Goal: Transaction & Acquisition: Purchase product/service

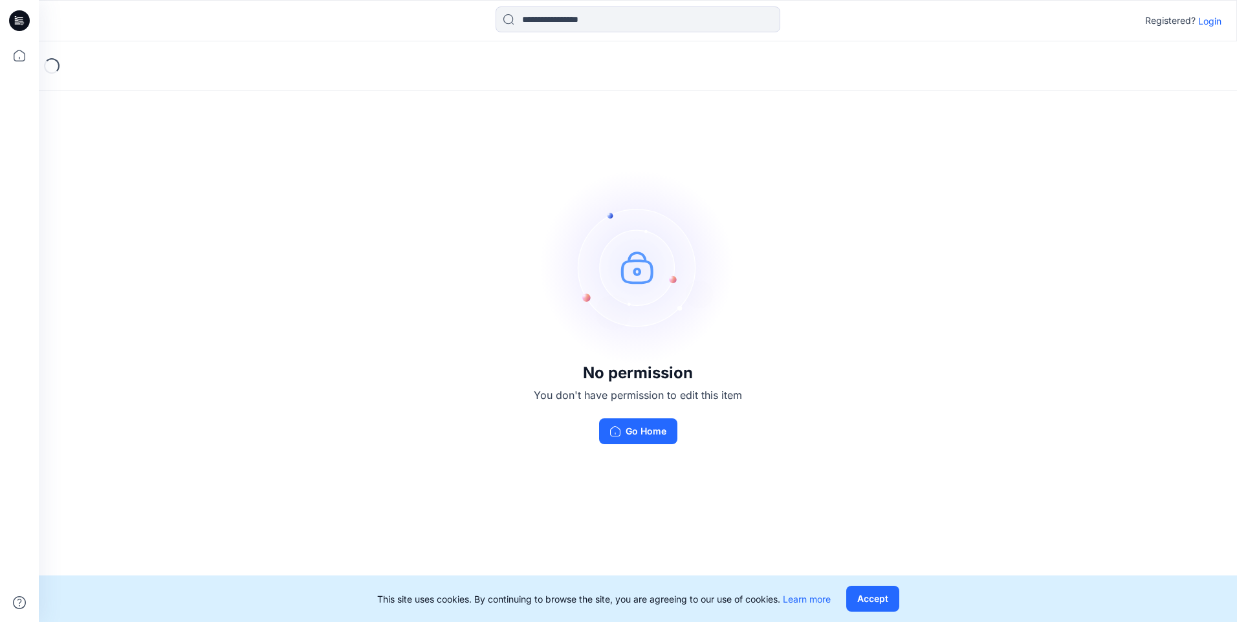
click at [1200, 23] on p "Login" at bounding box center [1209, 21] width 23 height 14
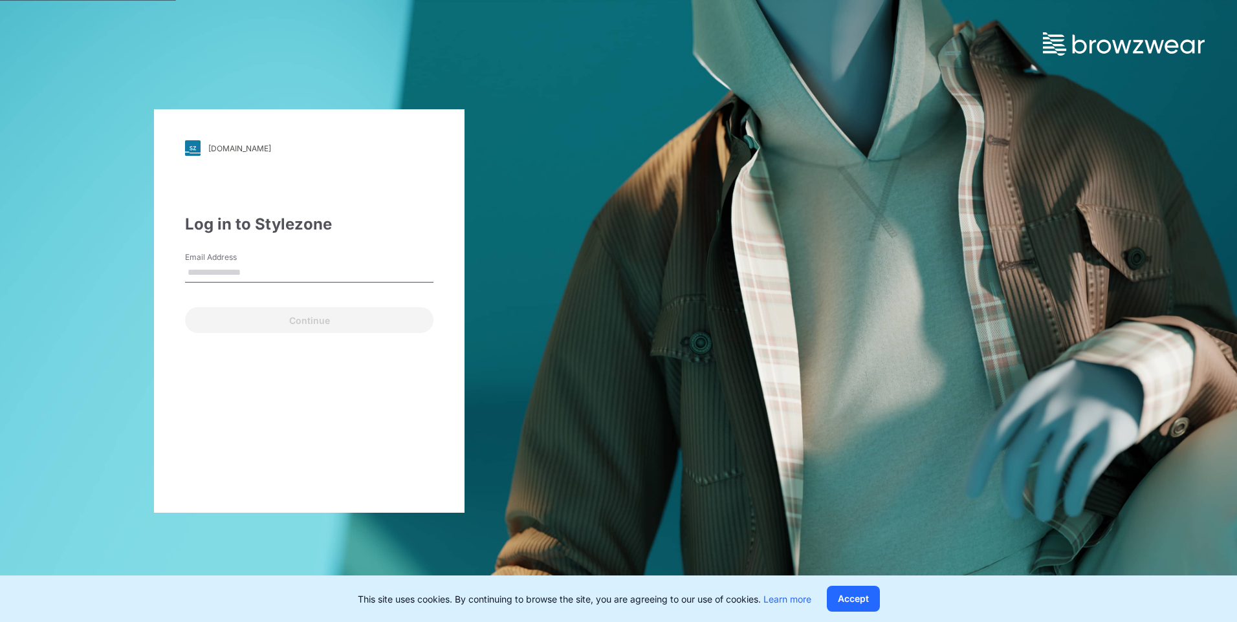
click at [281, 266] on input "Email Address" at bounding box center [309, 272] width 248 height 19
click at [150, 480] on div "[DOMAIN_NAME] Loading... Log in to Stylezone Email Address Email is required Co…" at bounding box center [309, 311] width 618 height 622
click at [327, 268] on input "Email Address" at bounding box center [309, 272] width 248 height 19
paste input "**********"
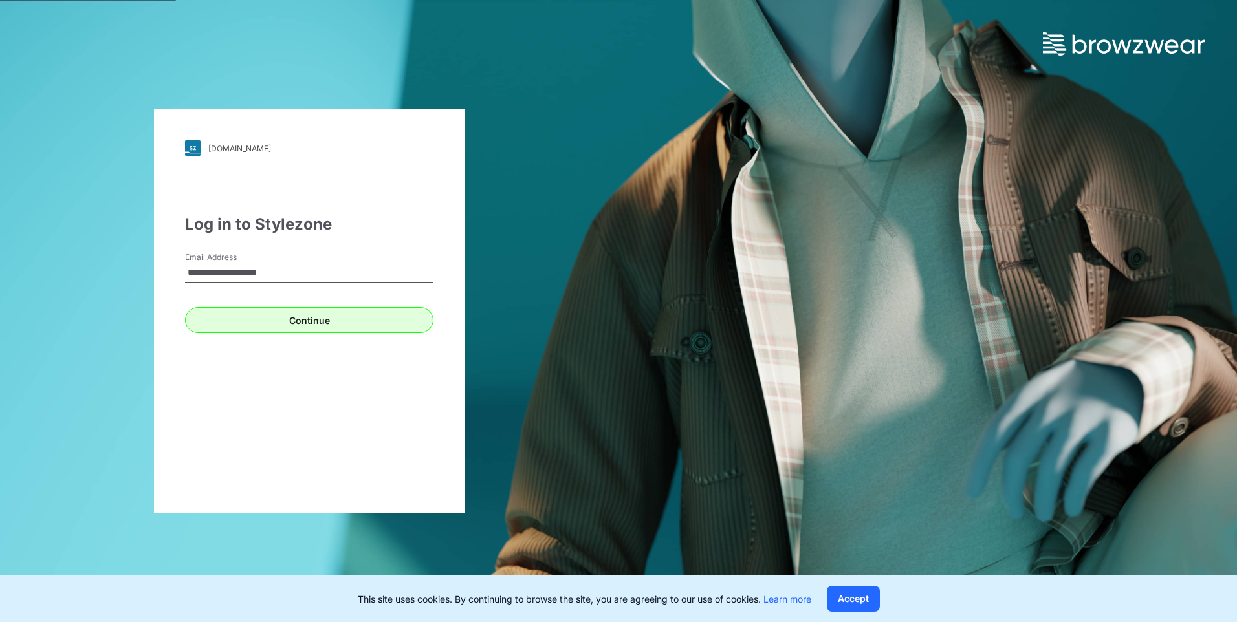
type input "**********"
click at [216, 325] on button "Continue" at bounding box center [309, 320] width 248 height 26
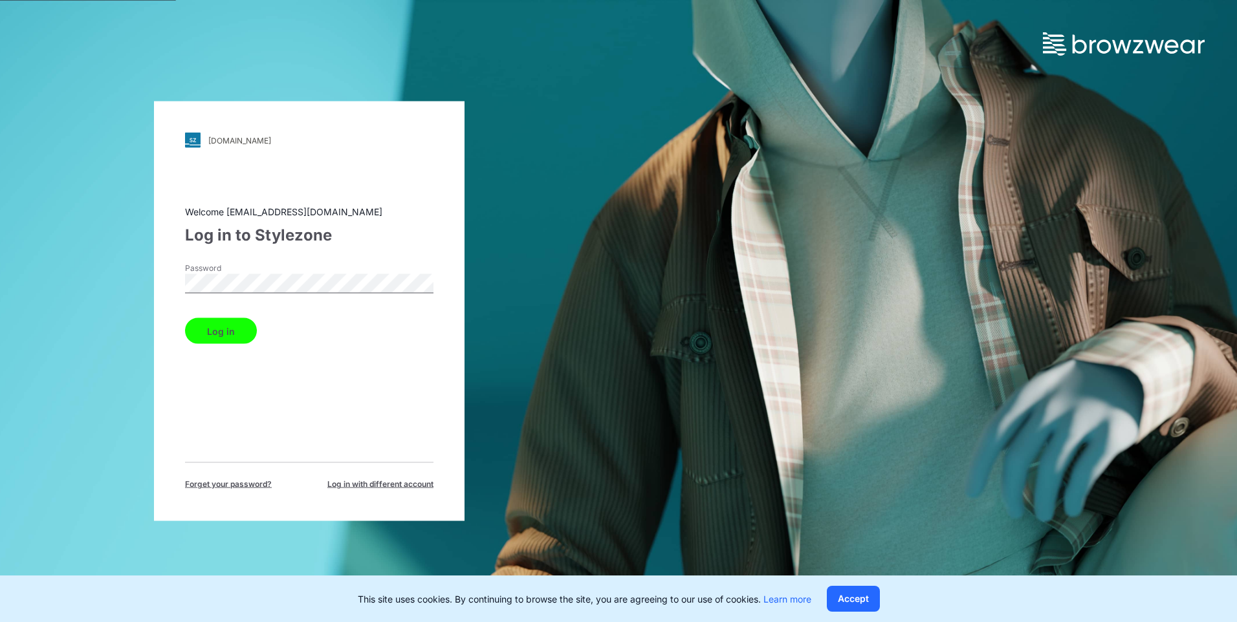
click at [199, 325] on button "Log in" at bounding box center [221, 331] width 72 height 26
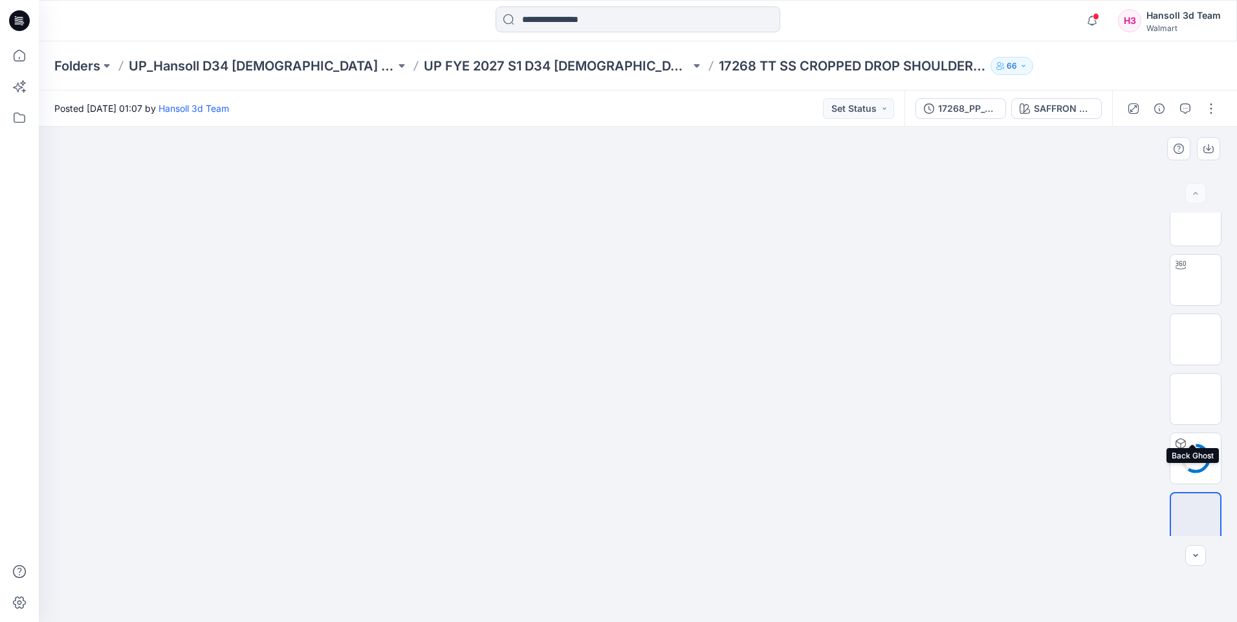
scroll to position [26, 0]
click at [1195, 510] on img at bounding box center [1195, 510] width 0 height 0
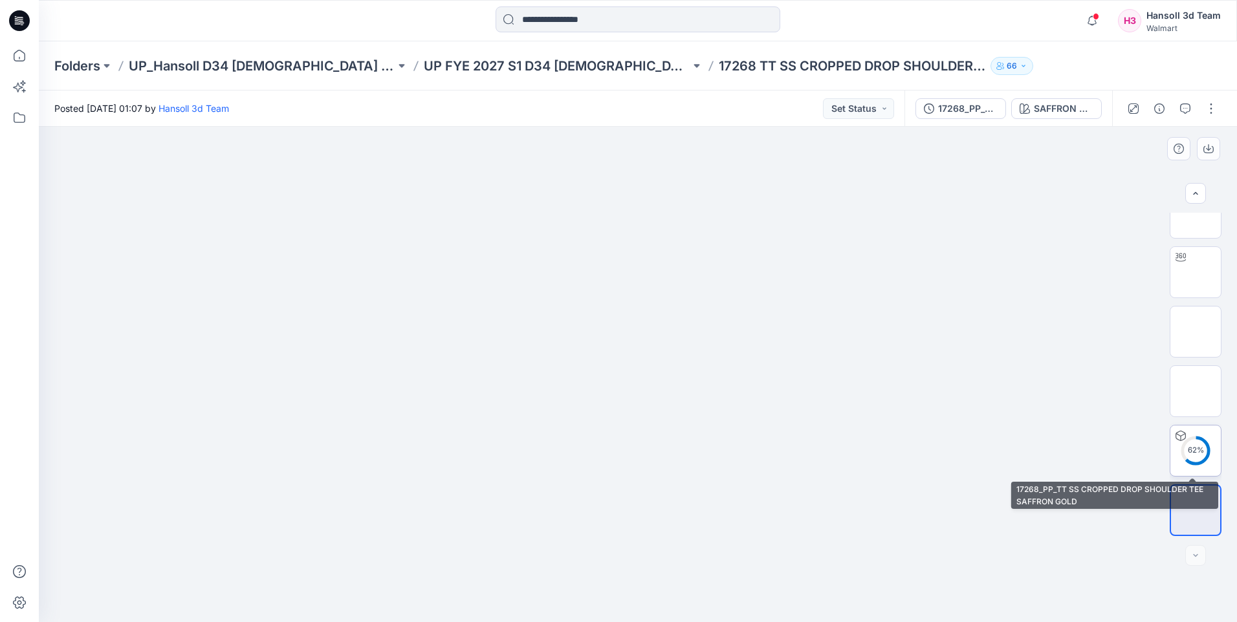
click at [1195, 451] on img at bounding box center [1195, 451] width 0 height 0
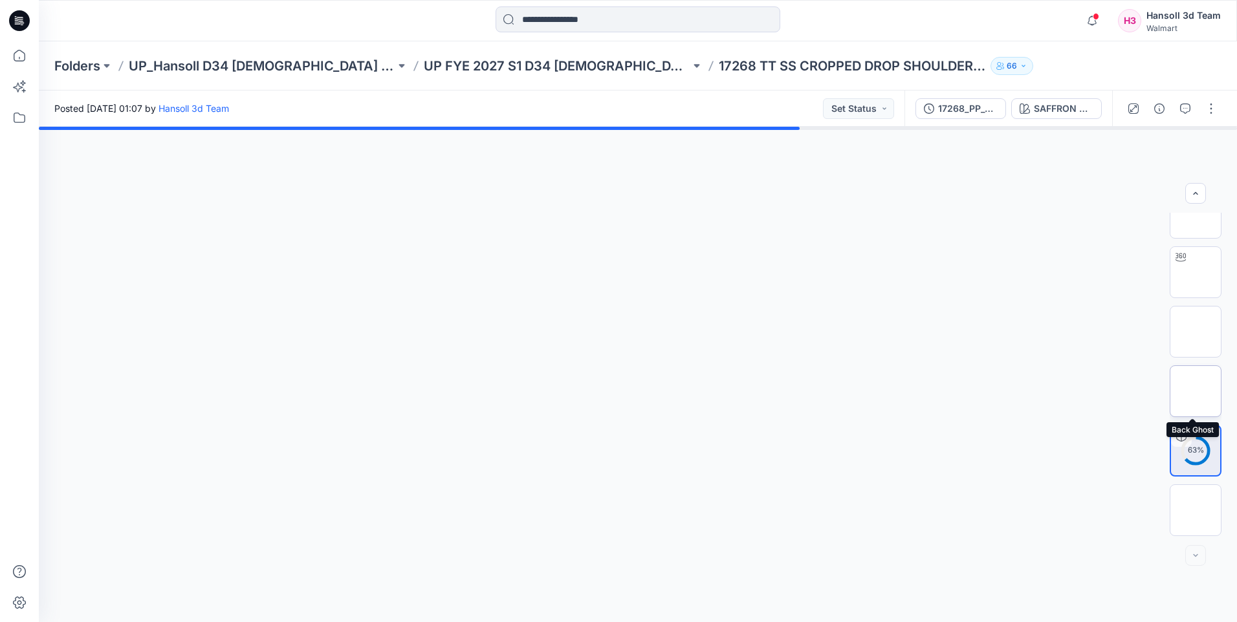
click at [1195, 391] on img at bounding box center [1195, 391] width 0 height 0
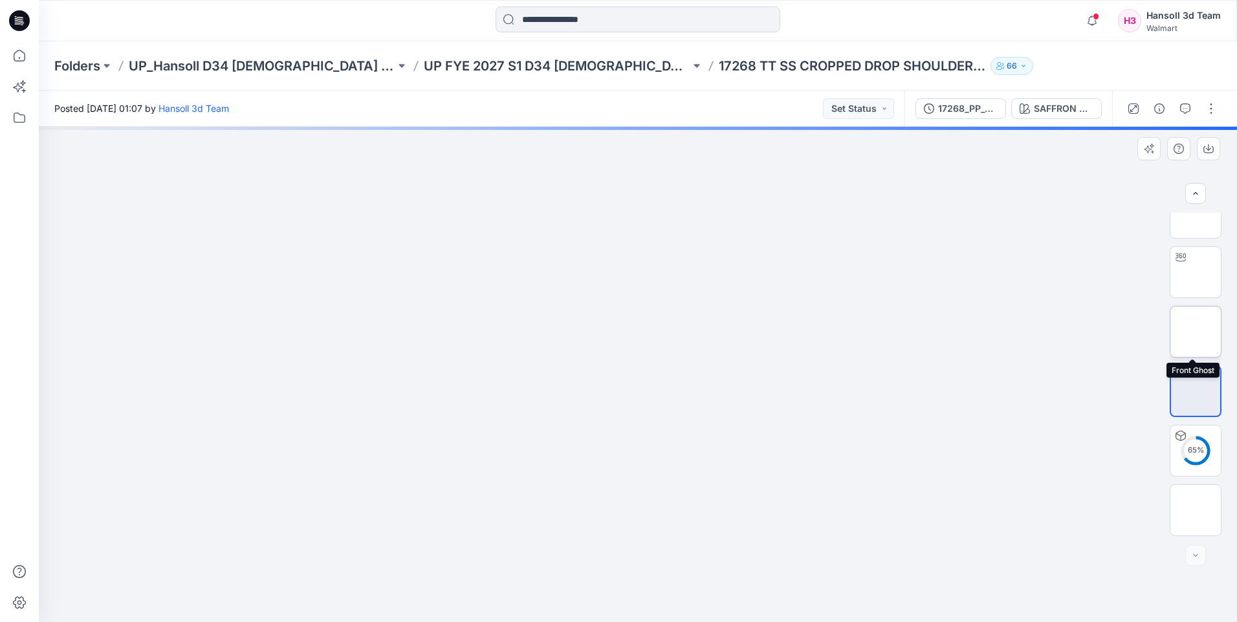
click at [1195, 332] on img at bounding box center [1195, 332] width 0 height 0
click at [1195, 272] on img at bounding box center [1195, 272] width 0 height 0
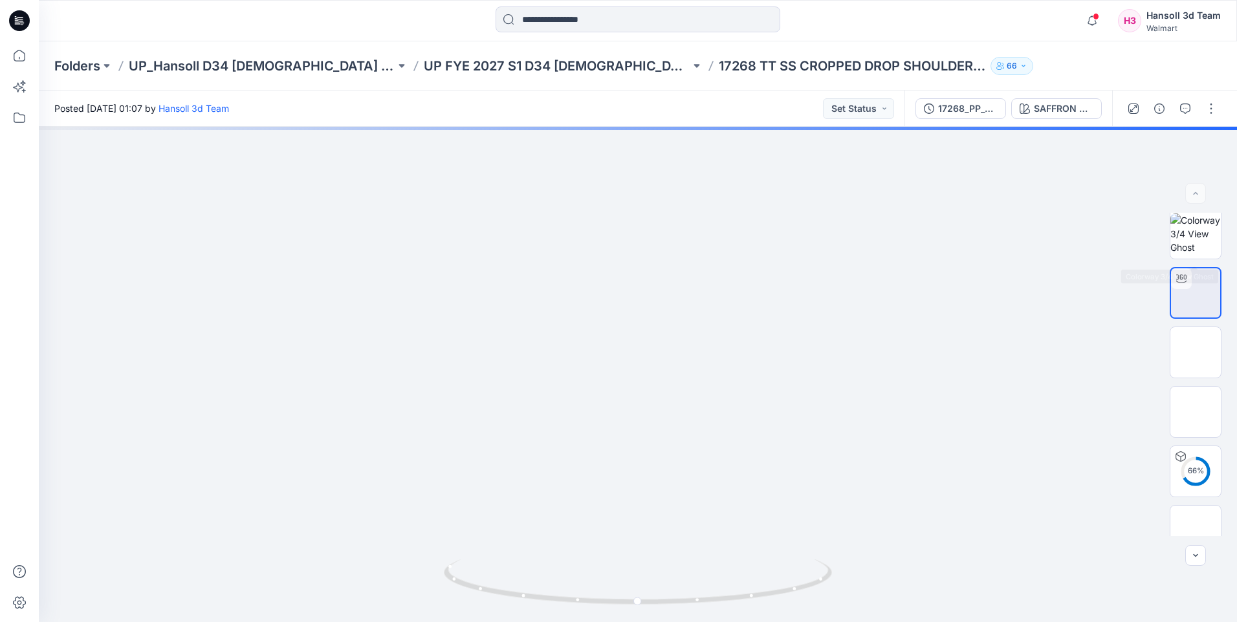
scroll to position [0, 0]
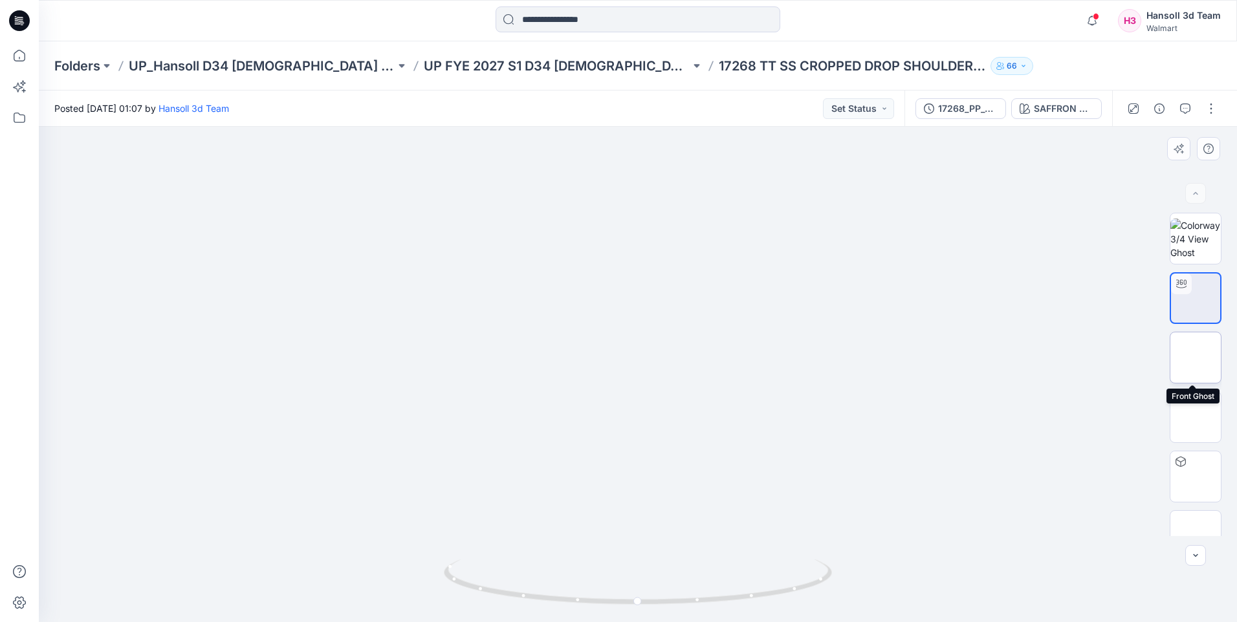
click at [1195, 358] on img at bounding box center [1195, 358] width 0 height 0
click at [1196, 259] on img at bounding box center [1195, 239] width 50 height 41
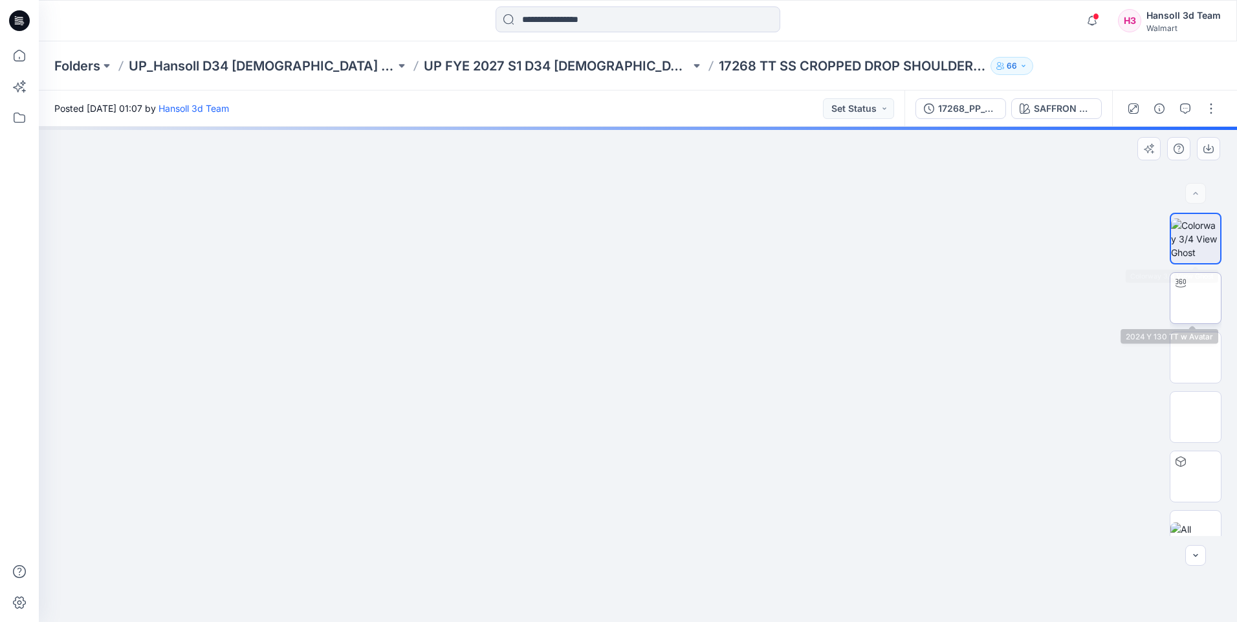
click at [1195, 298] on img at bounding box center [1195, 298] width 0 height 0
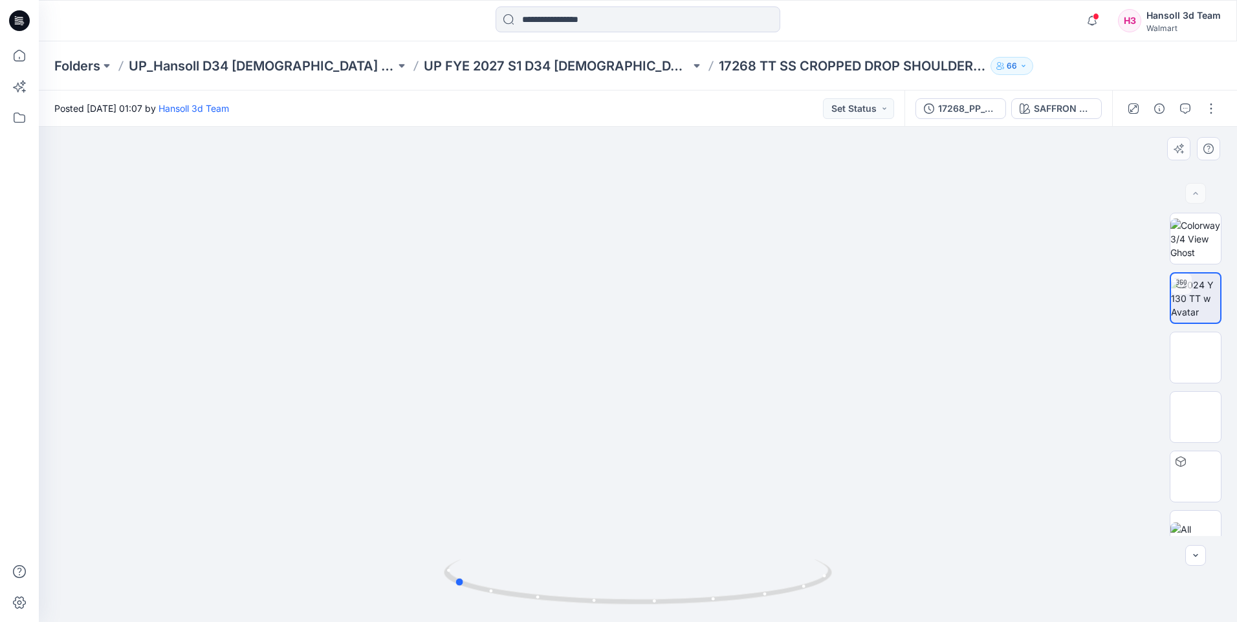
drag, startPoint x: 700, startPoint y: 426, endPoint x: 463, endPoint y: 401, distance: 238.7
click at [463, 401] on div at bounding box center [638, 374] width 1198 height 495
drag, startPoint x: 792, startPoint y: 435, endPoint x: 673, endPoint y: 440, distance: 119.8
click at [673, 440] on div at bounding box center [638, 374] width 1198 height 495
click at [694, 388] on div at bounding box center [638, 374] width 1198 height 495
